Goal: Browse casually: Explore the website without a specific task or goal

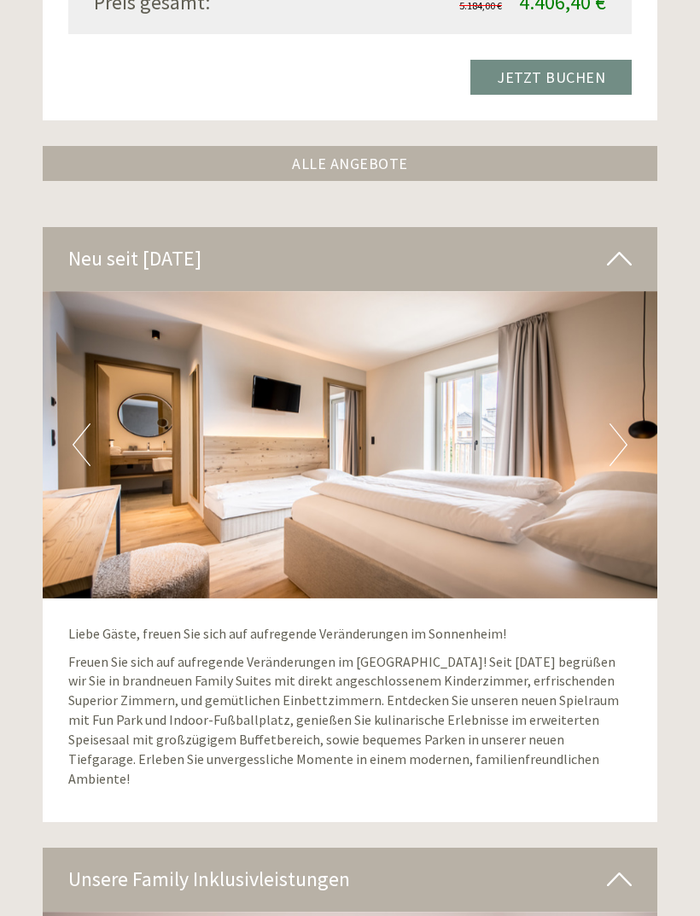
scroll to position [3394, 0]
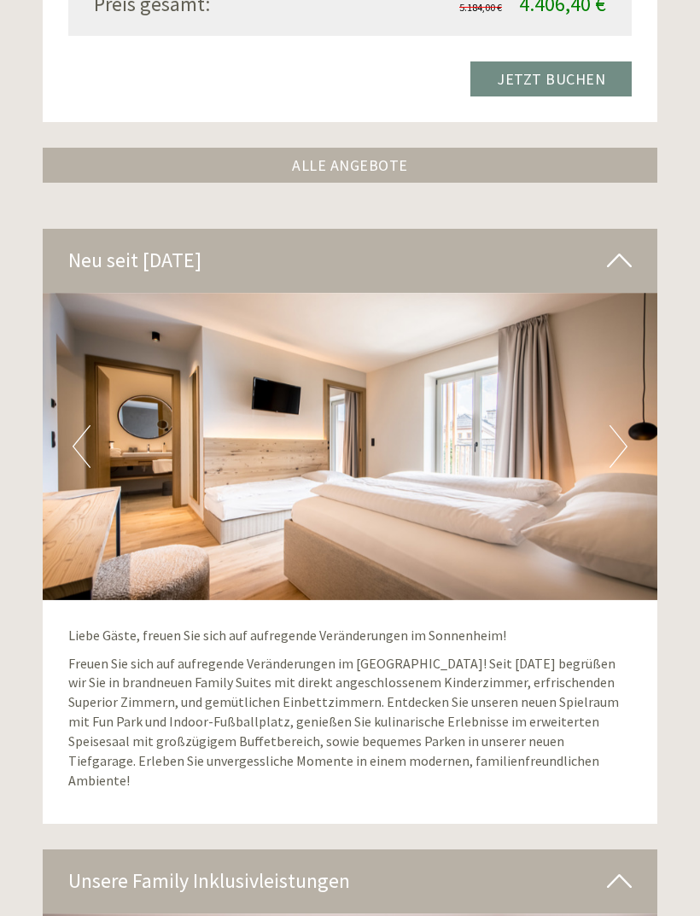
click at [612, 425] on button "Next" at bounding box center [619, 446] width 18 height 43
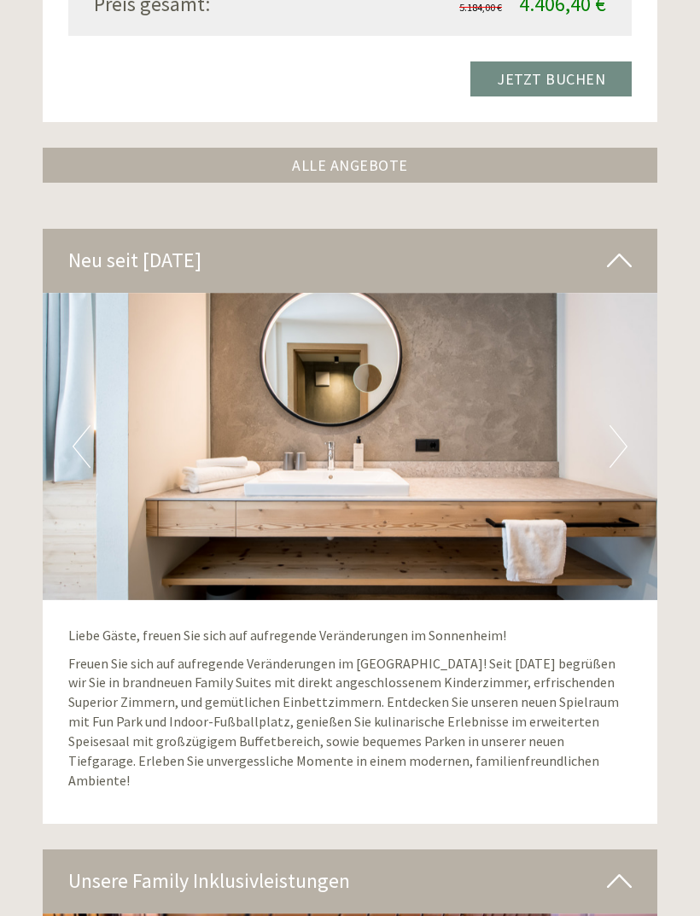
click at [605, 424] on img at bounding box center [350, 446] width 615 height 307
click at [618, 425] on button "Next" at bounding box center [619, 446] width 18 height 43
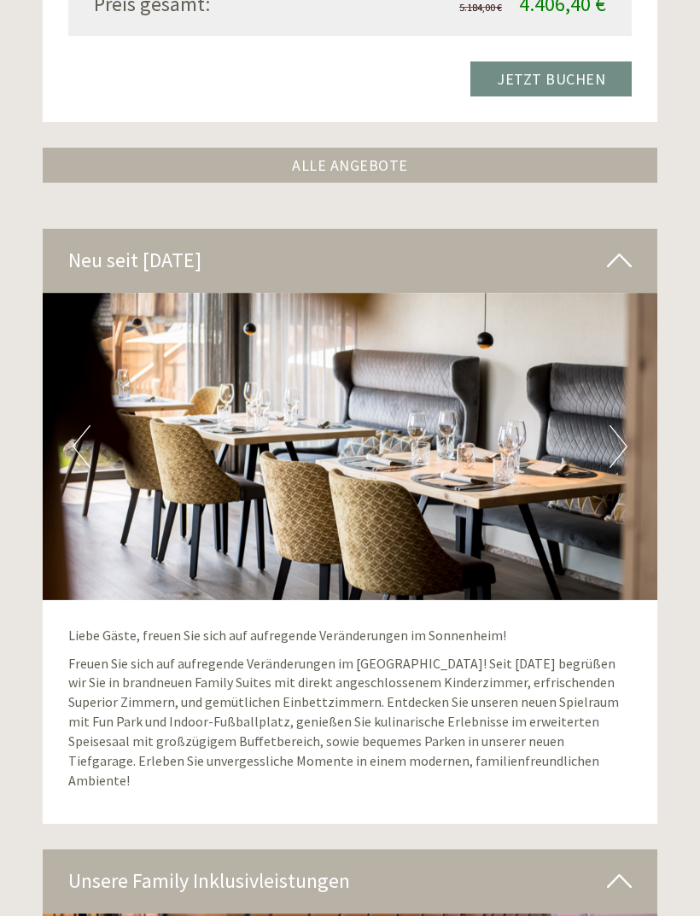
click at [625, 425] on button "Next" at bounding box center [619, 446] width 18 height 43
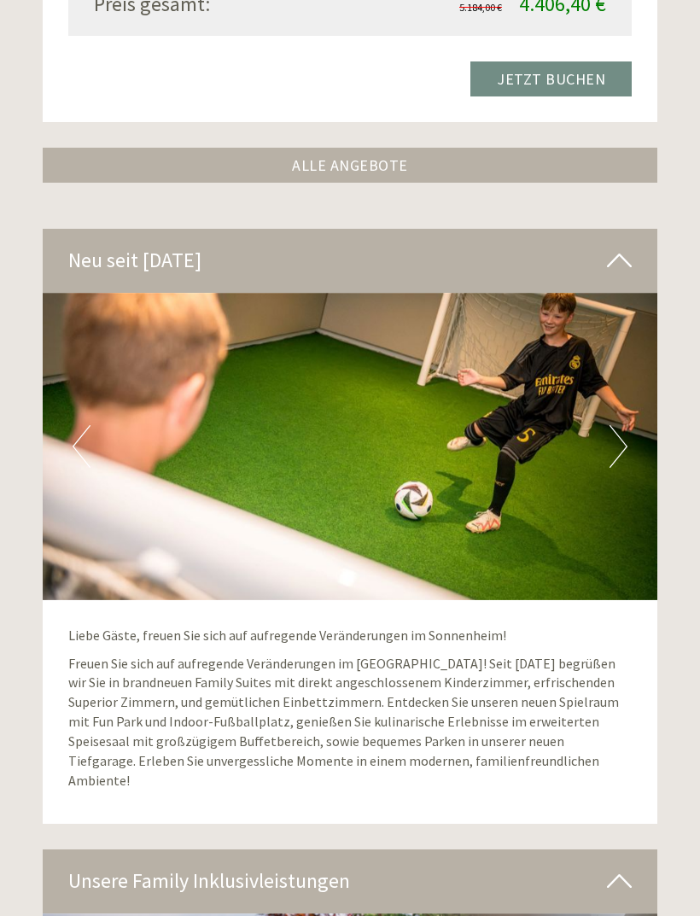
click at [616, 425] on button "Next" at bounding box center [619, 446] width 18 height 43
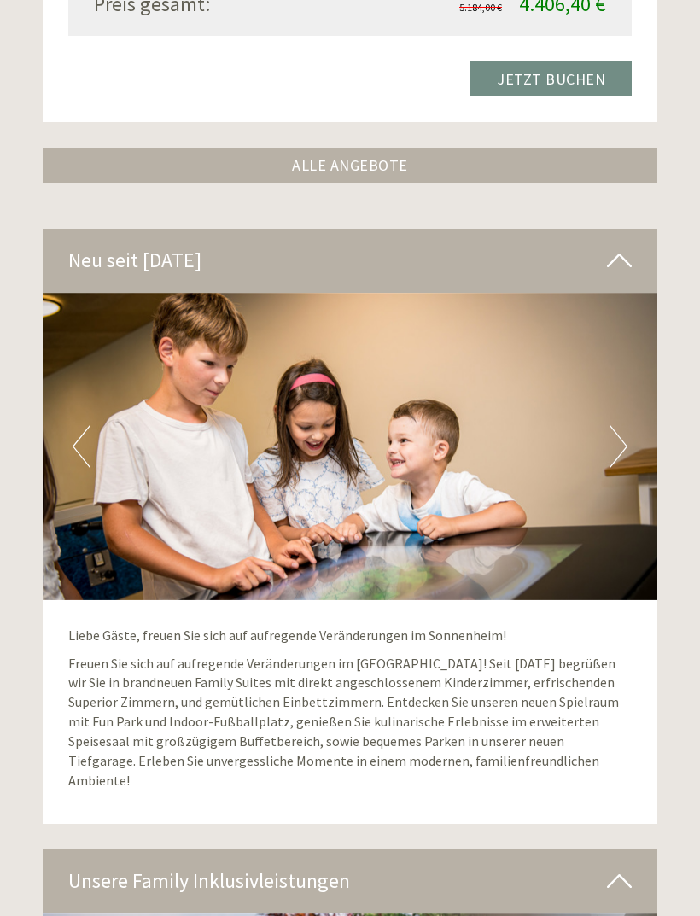
click at [619, 425] on button "Next" at bounding box center [619, 446] width 18 height 43
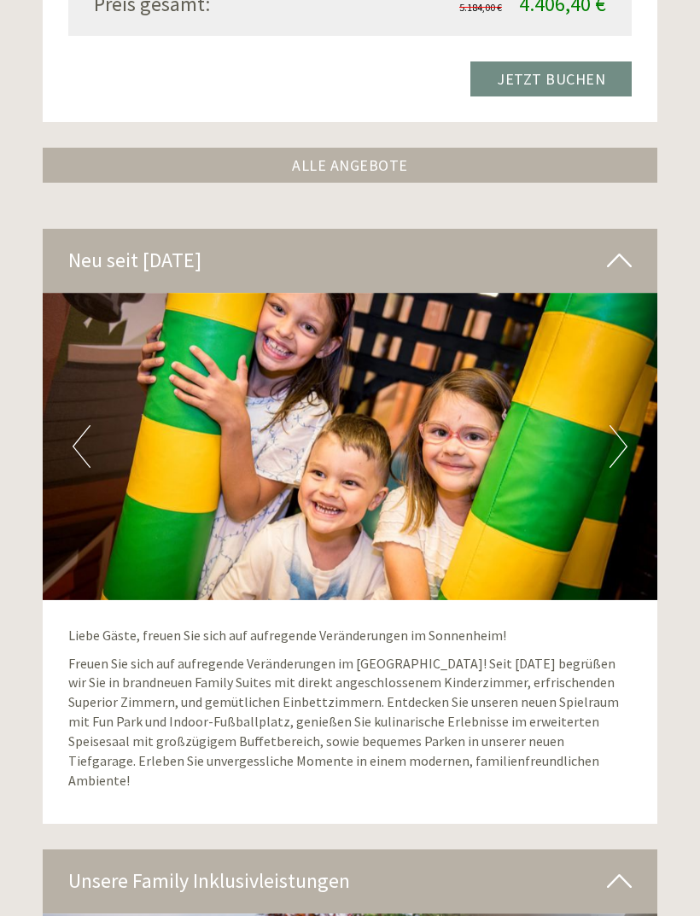
click at [621, 425] on button "Next" at bounding box center [619, 446] width 18 height 43
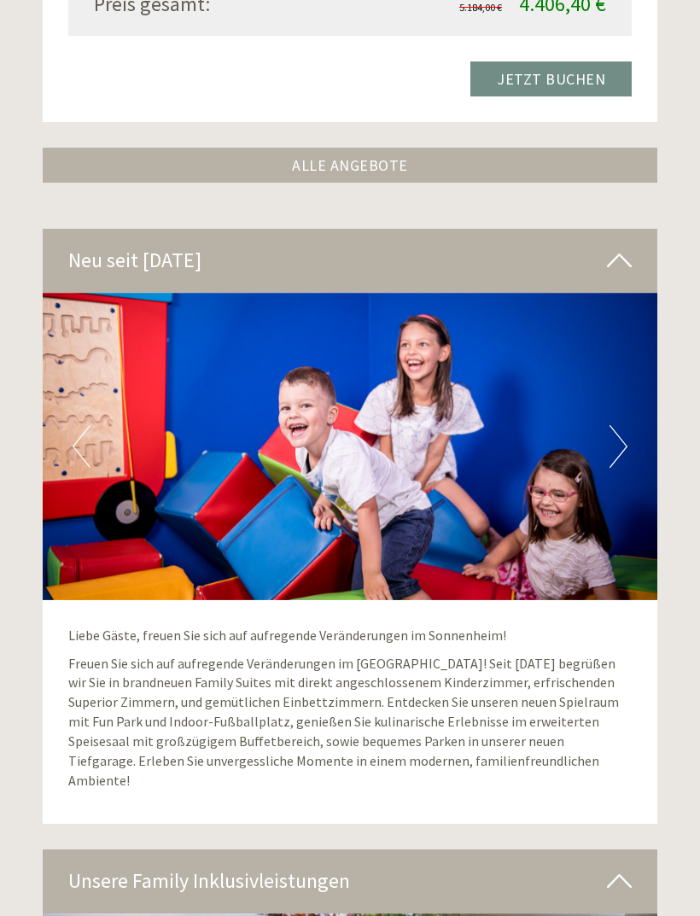
click at [622, 425] on button "Next" at bounding box center [619, 446] width 18 height 43
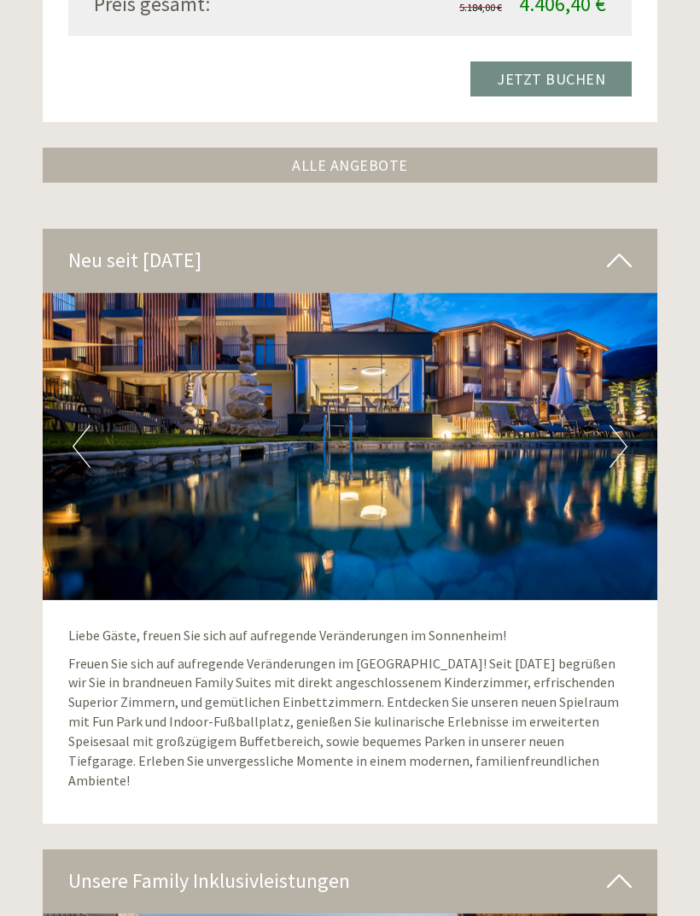
click at [623, 425] on button "Next" at bounding box center [619, 446] width 18 height 43
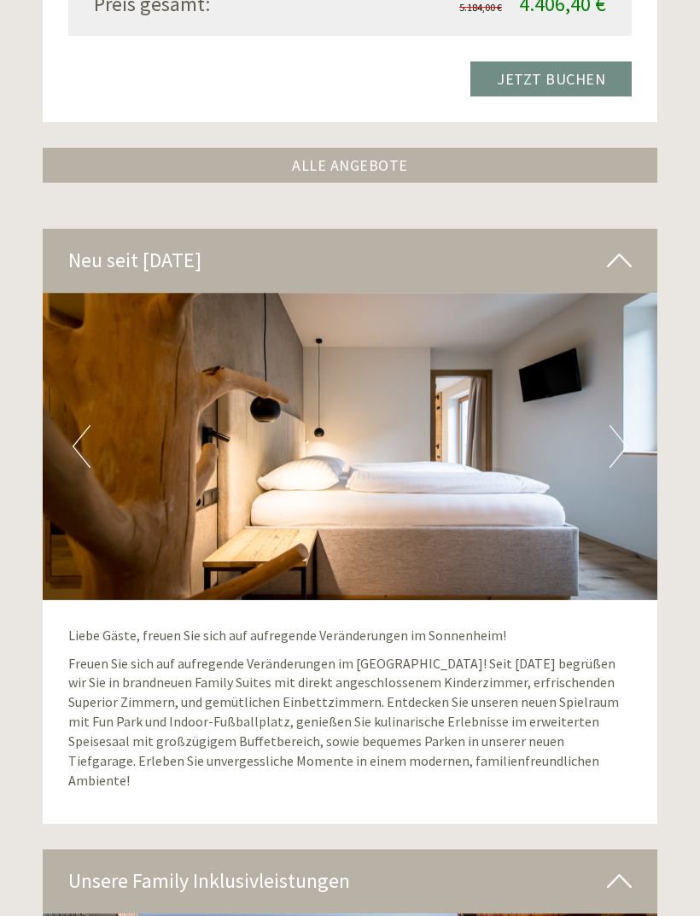
click at [623, 425] on button "Next" at bounding box center [619, 446] width 18 height 43
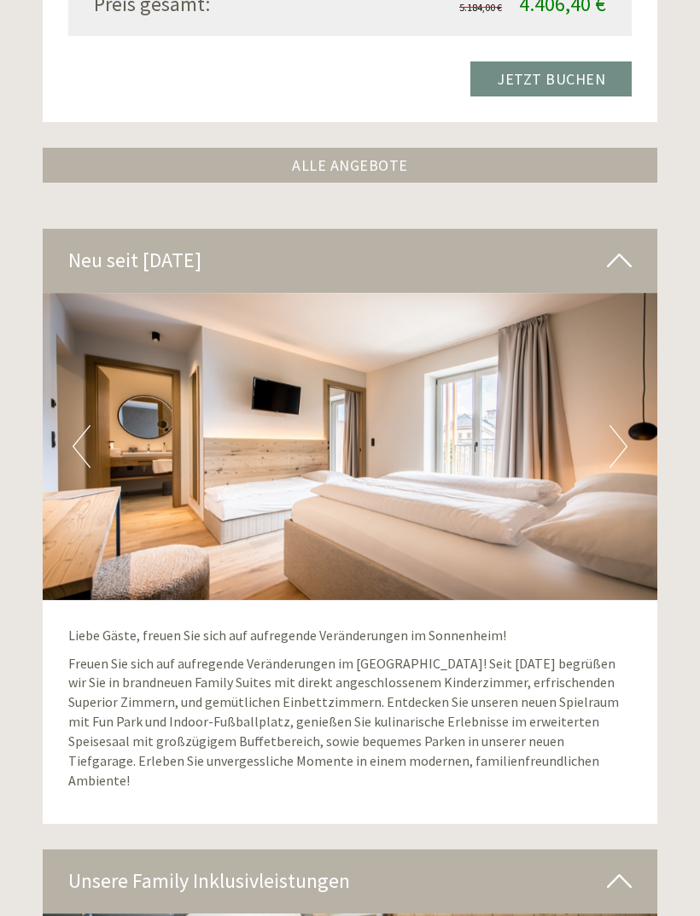
click at [635, 401] on img at bounding box center [350, 446] width 615 height 307
click at [618, 425] on button "Next" at bounding box center [619, 446] width 18 height 43
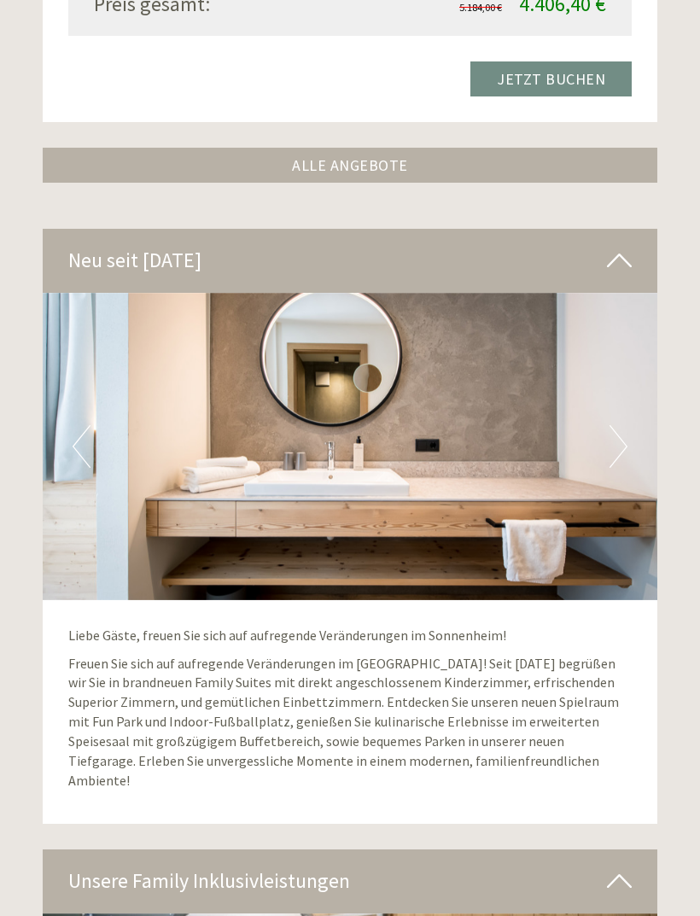
scroll to position [0, 0]
click at [623, 425] on button "Next" at bounding box center [619, 446] width 18 height 43
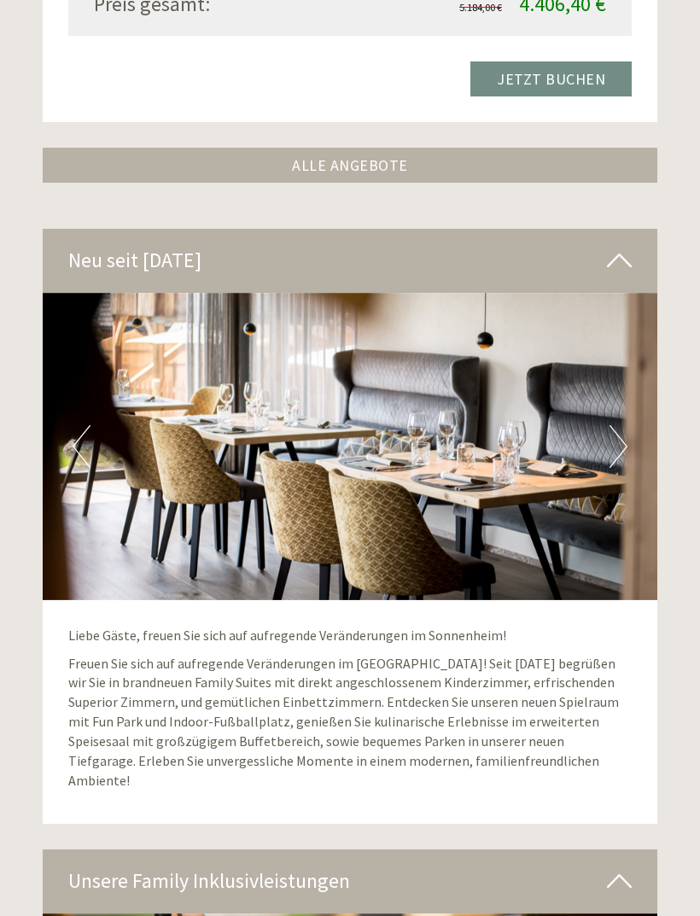
click at [79, 425] on button "Previous" at bounding box center [82, 446] width 18 height 43
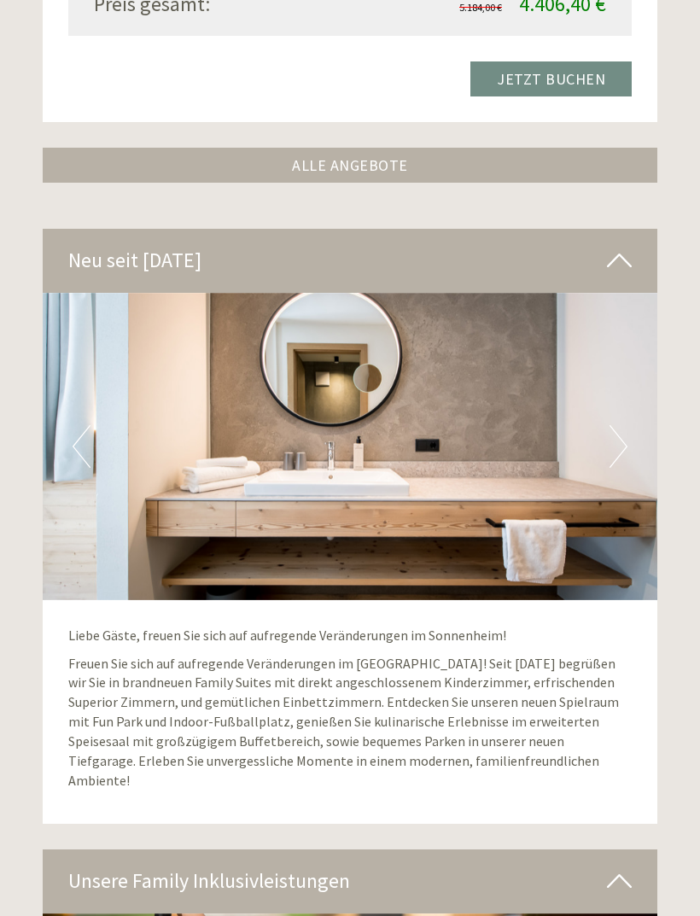
click at [88, 425] on button "Previous" at bounding box center [82, 446] width 18 height 43
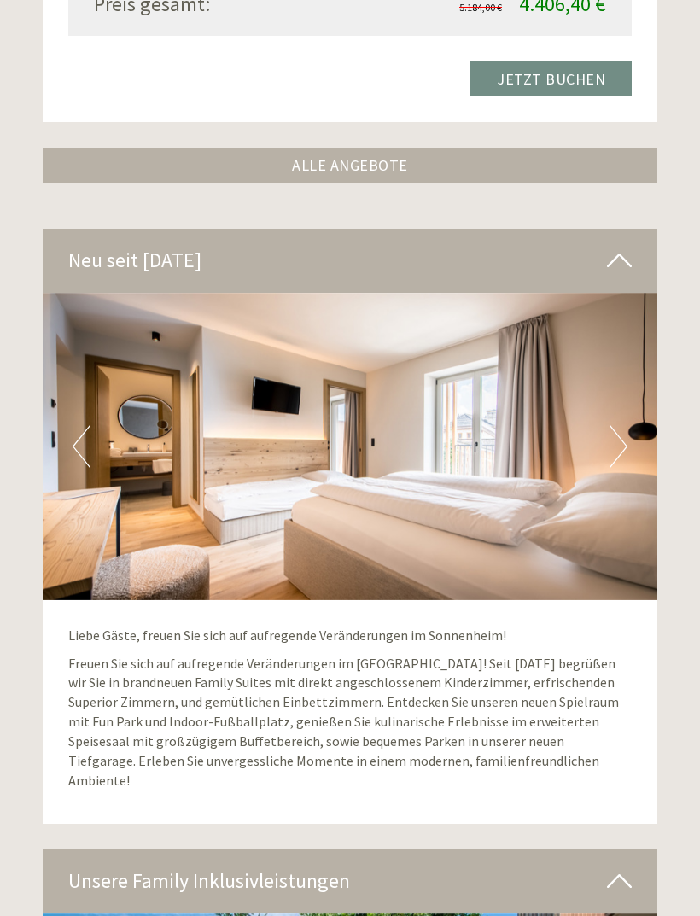
click at [85, 425] on button "Previous" at bounding box center [82, 446] width 18 height 43
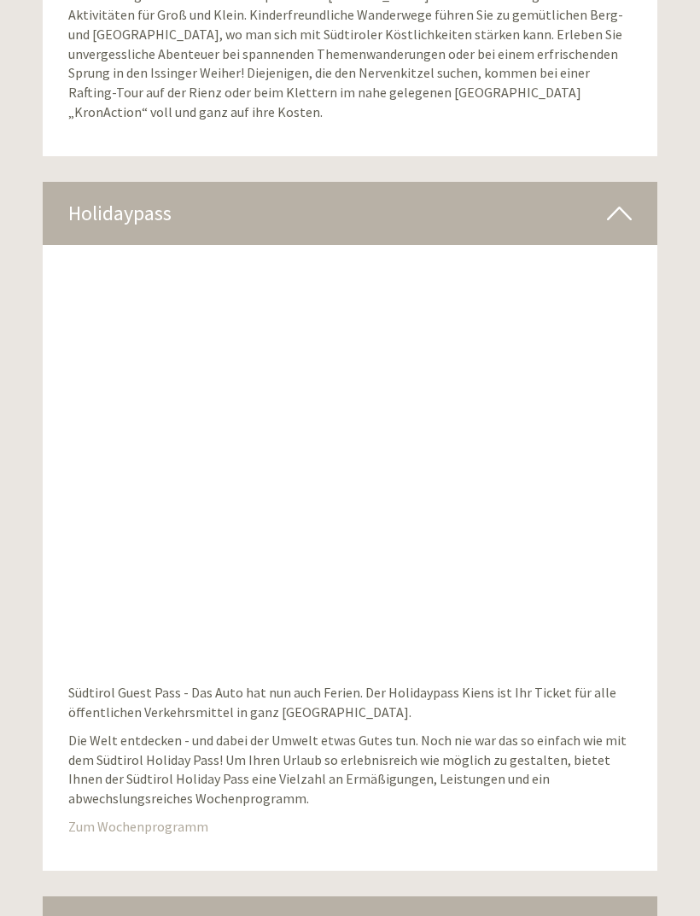
scroll to position [8016, 0]
